Goal: Task Accomplishment & Management: Manage account settings

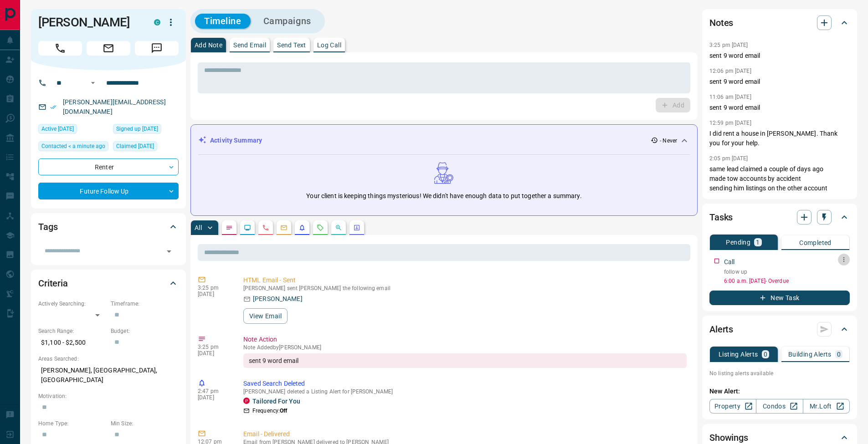
click at [847, 263] on icon "button" at bounding box center [844, 259] width 7 height 7
click at [840, 274] on li "Edit" at bounding box center [830, 277] width 40 height 14
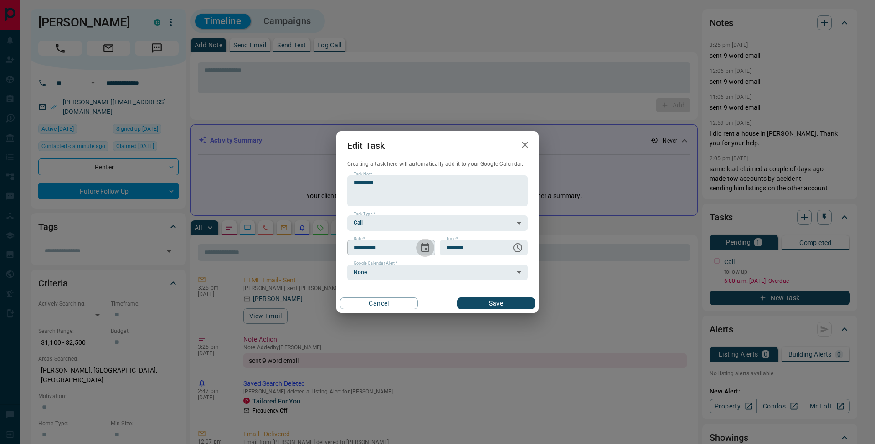
click at [429, 249] on icon "Choose date, selected date is Sep 16, 2025" at bounding box center [425, 247] width 8 height 9
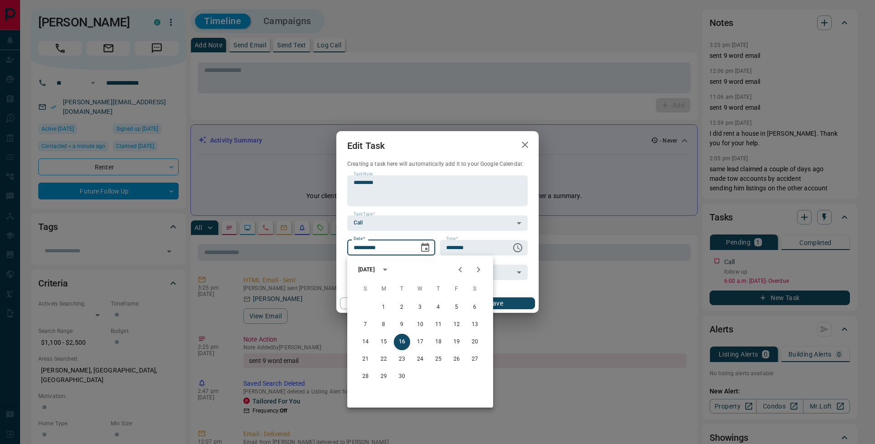
click at [480, 269] on icon "Next month" at bounding box center [478, 269] width 3 height 5
click at [424, 357] on button "19" at bounding box center [420, 359] width 16 height 16
type input "**********"
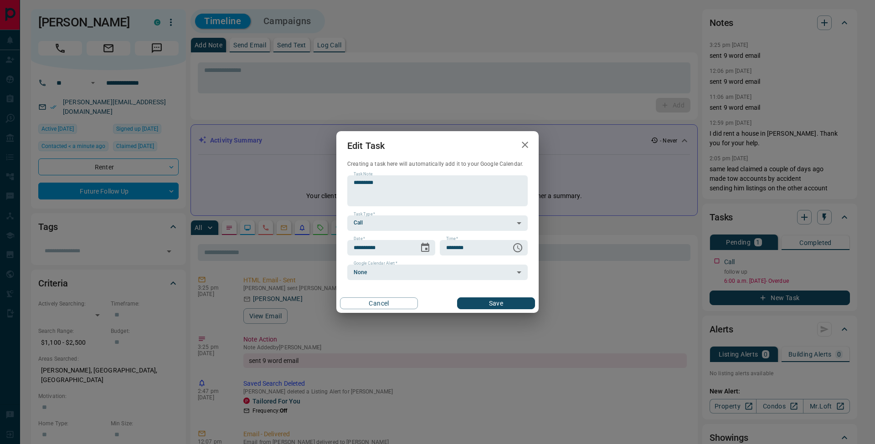
click at [522, 305] on button "Save" at bounding box center [496, 304] width 78 height 12
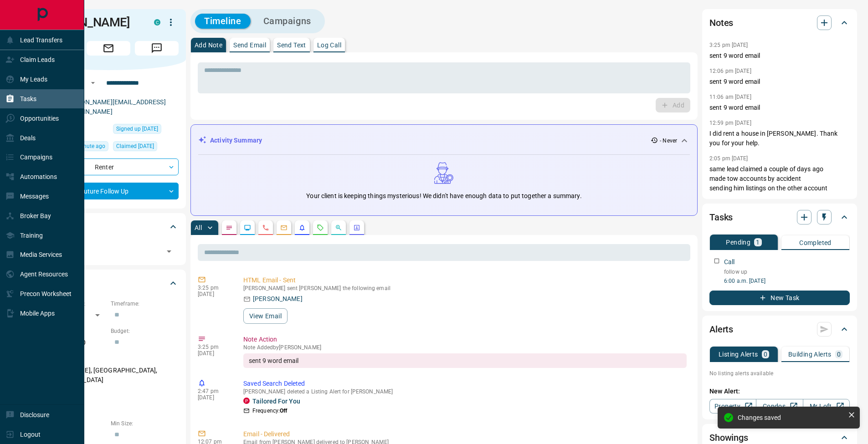
click at [14, 103] on icon at bounding box center [9, 98] width 9 height 9
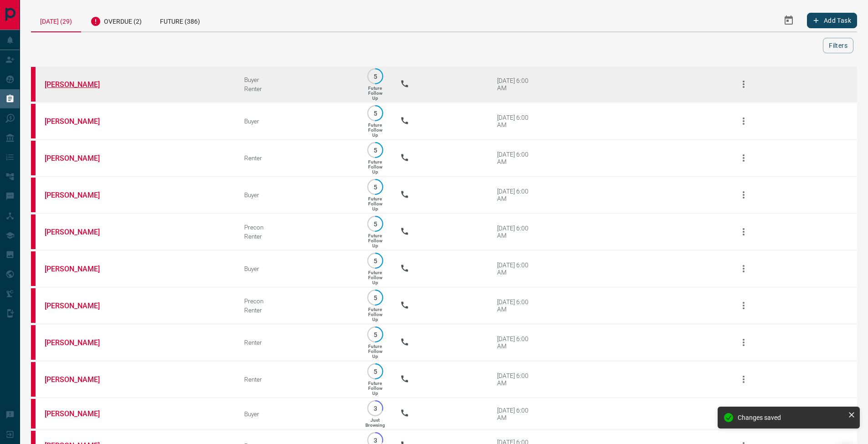
click at [83, 81] on link "[PERSON_NAME]" at bounding box center [79, 84] width 68 height 9
